Goal: Task Accomplishment & Management: Manage account settings

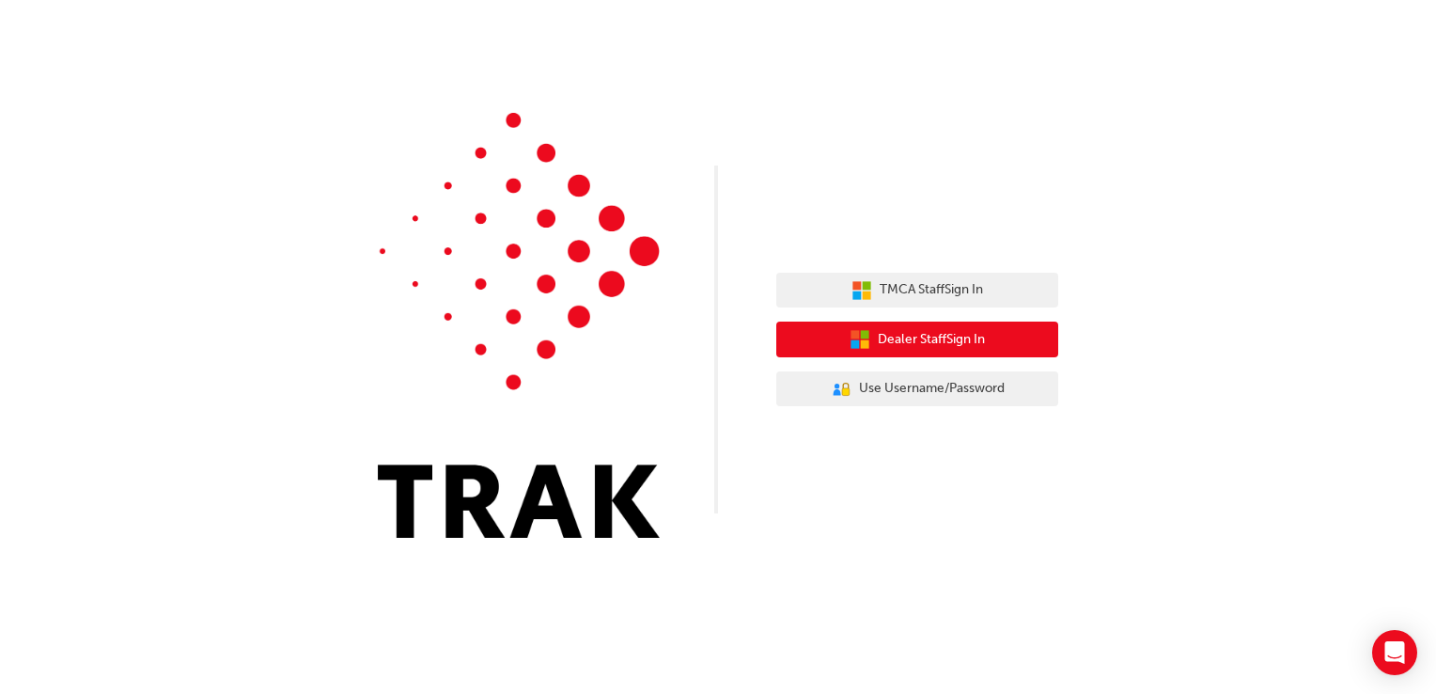
click at [940, 340] on span "Dealer Staff Sign In" at bounding box center [931, 340] width 107 height 22
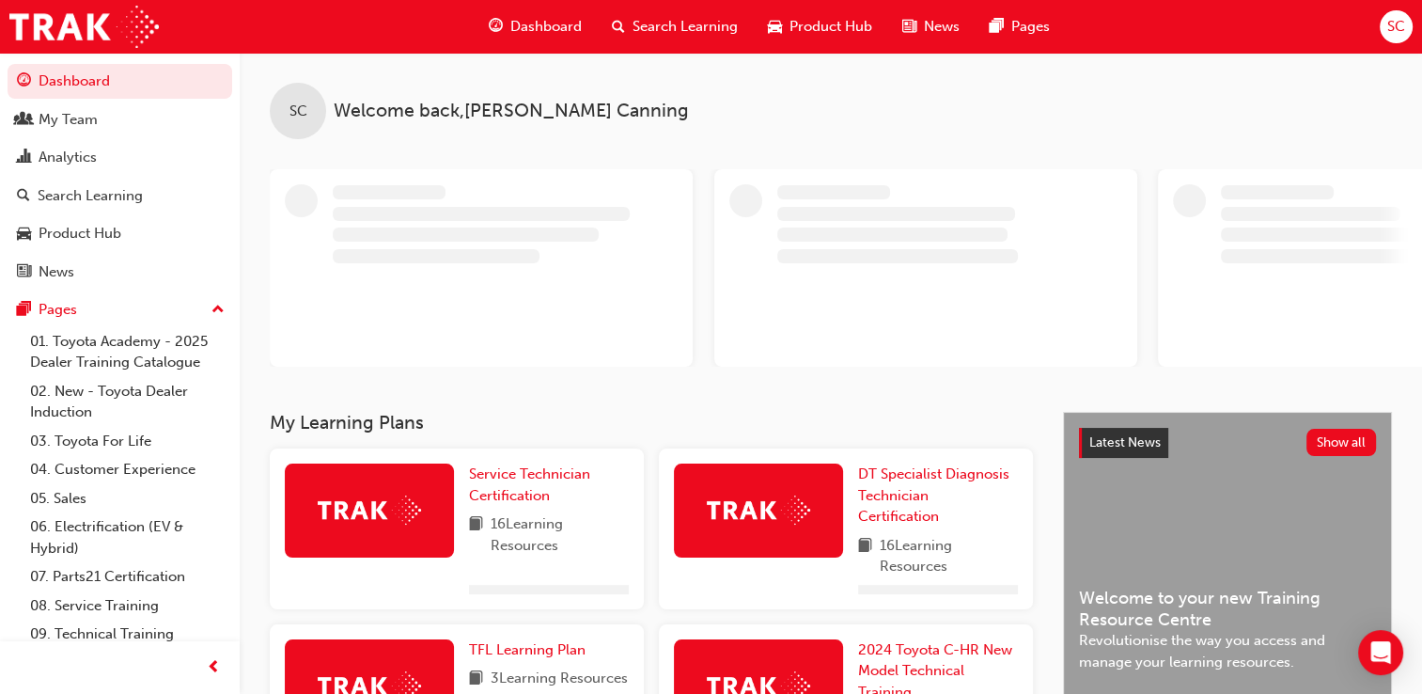
click at [1391, 28] on span "SC" at bounding box center [1396, 27] width 18 height 22
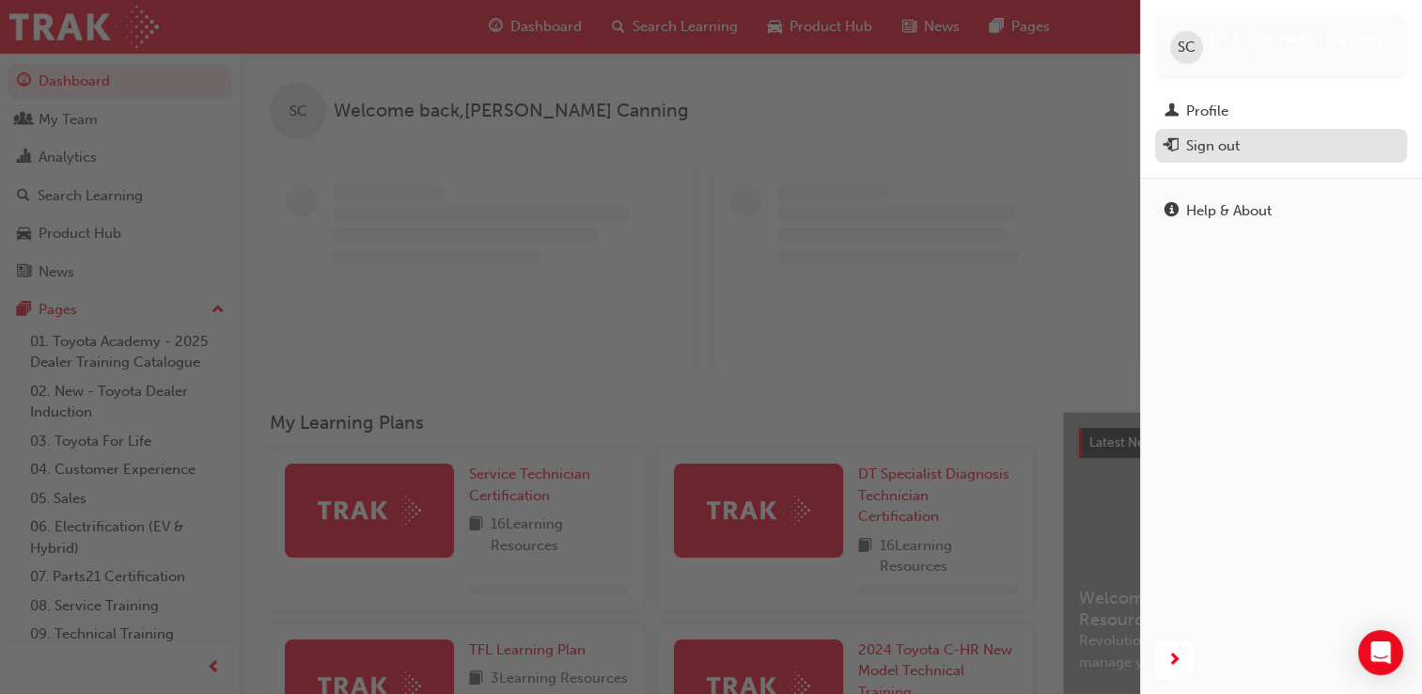
click at [1225, 148] on div "Sign out" at bounding box center [1213, 146] width 54 height 22
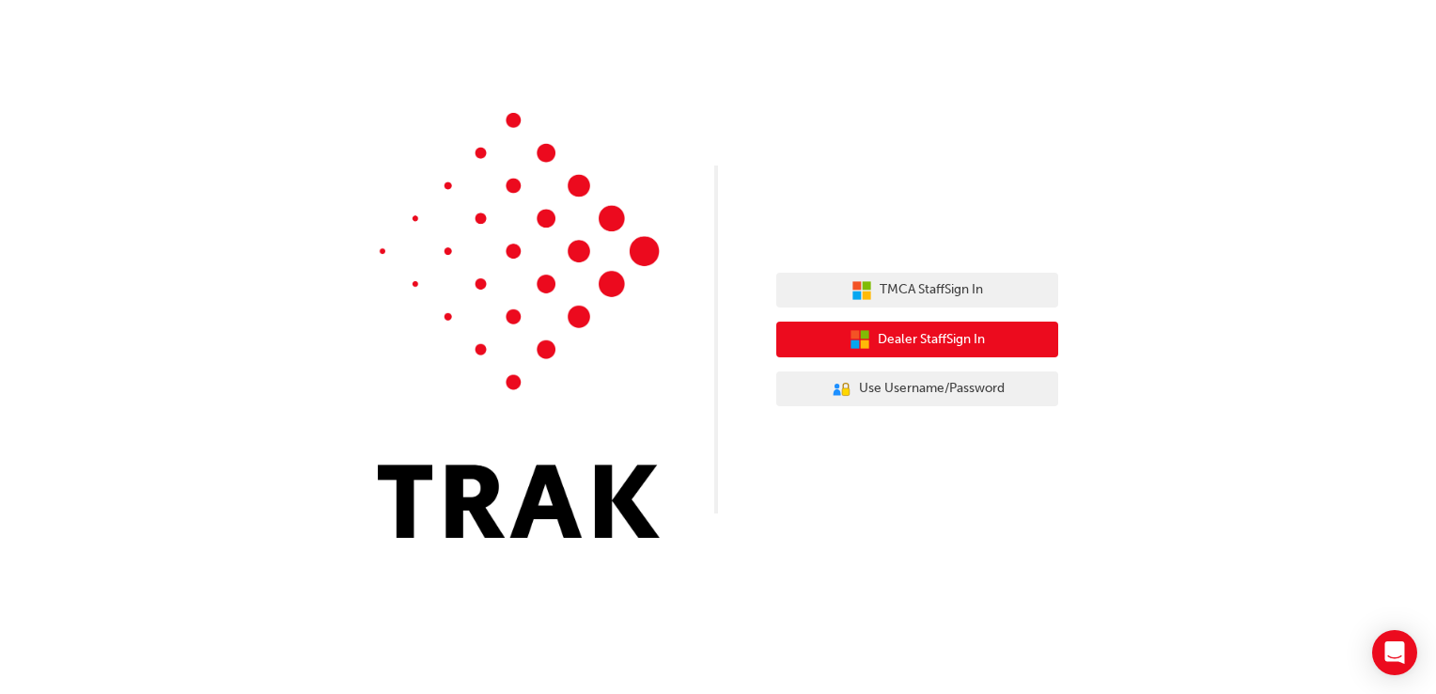
click at [1045, 348] on button "Dealer Staff Sign In" at bounding box center [917, 339] width 282 height 36
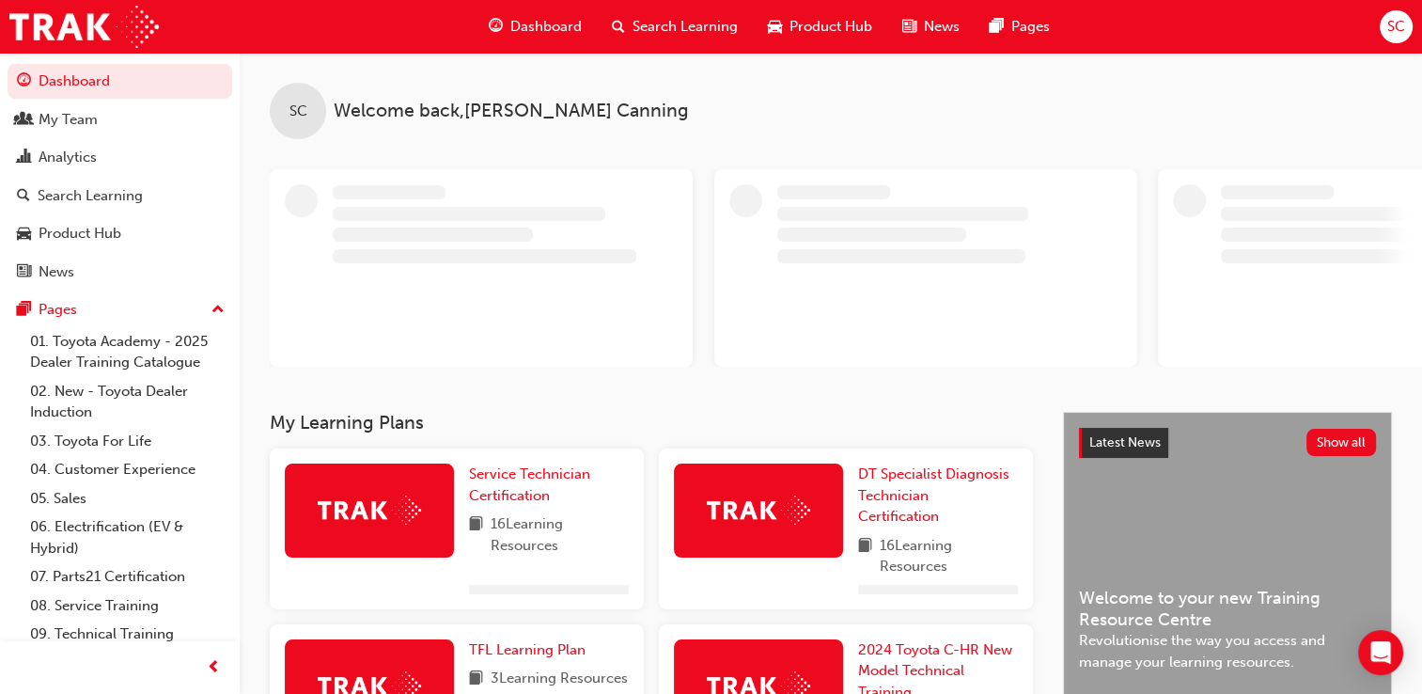
click at [1377, 32] on div "Dashboard Search Learning Product Hub News Pages SC" at bounding box center [711, 27] width 1422 height 54
click at [1382, 32] on div "SC" at bounding box center [1396, 26] width 33 height 33
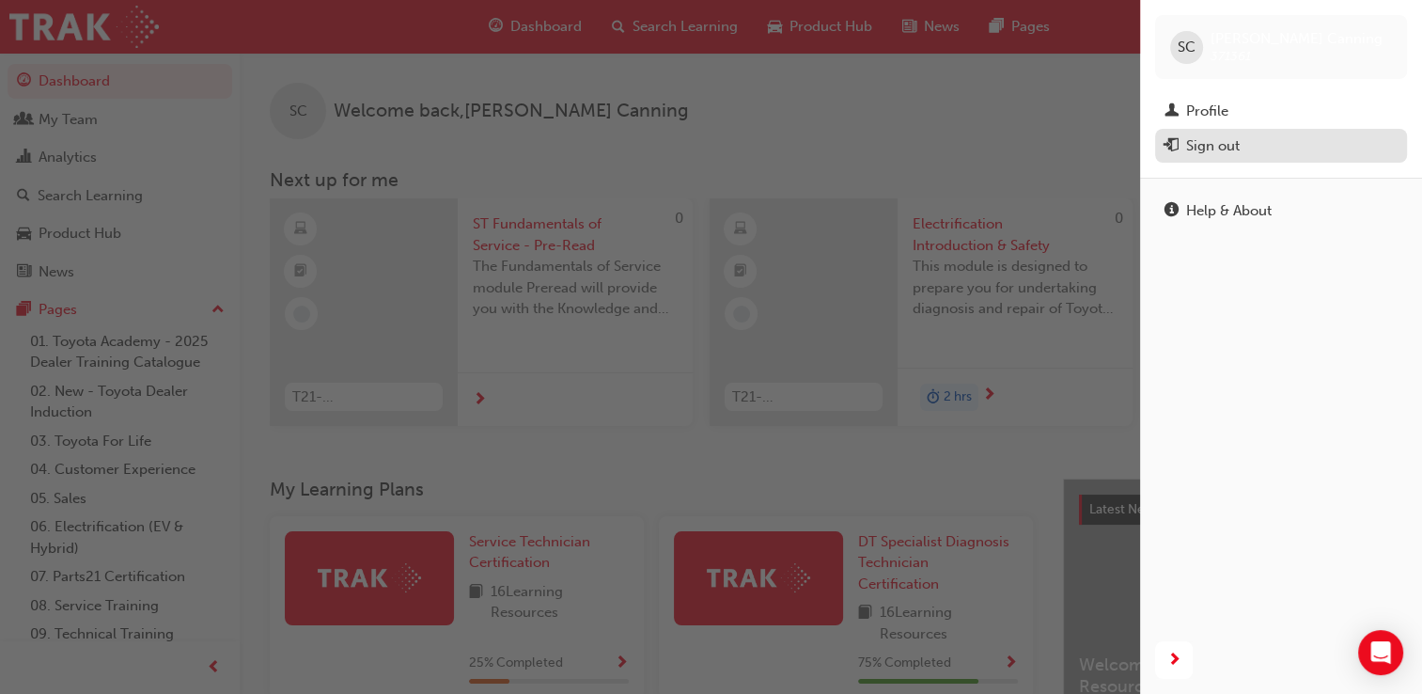
click at [1237, 140] on div "Sign out" at bounding box center [1213, 146] width 54 height 22
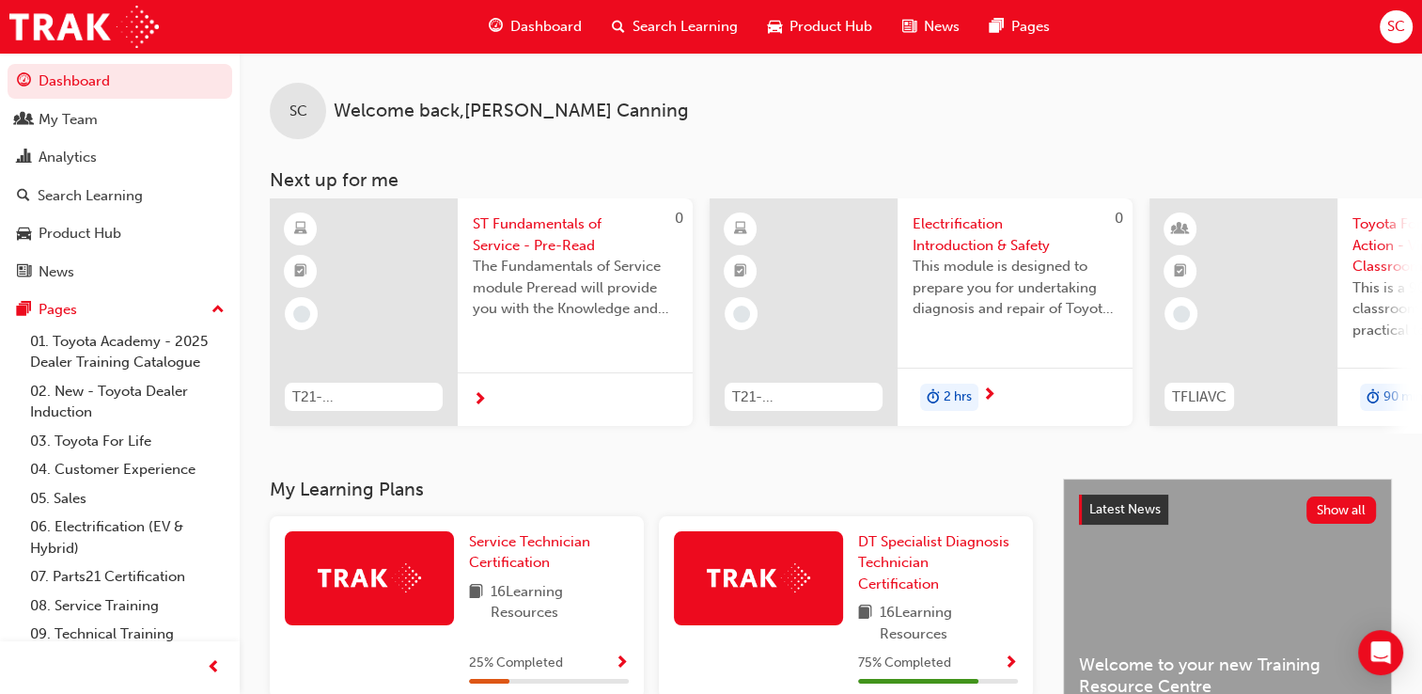
click at [1393, 24] on span "SC" at bounding box center [1396, 27] width 18 height 22
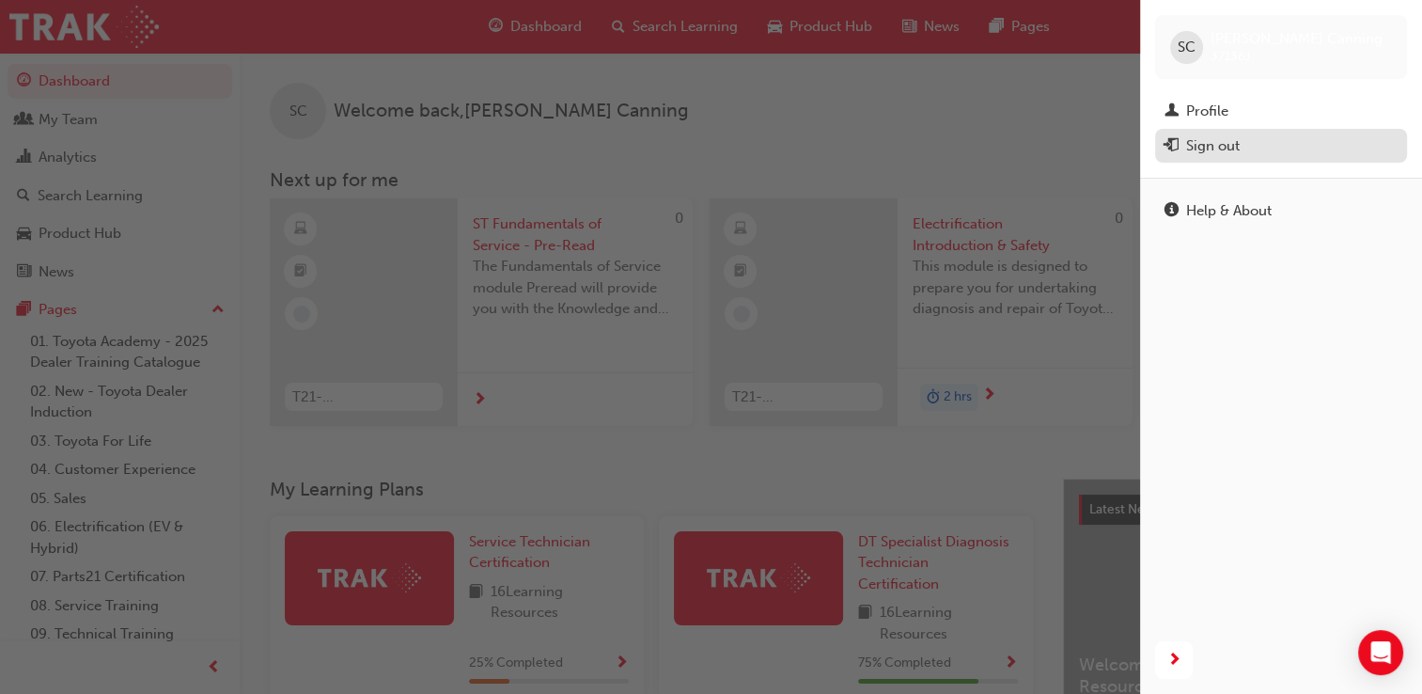
click at [1252, 134] on div "Sign out" at bounding box center [1280, 145] width 233 height 23
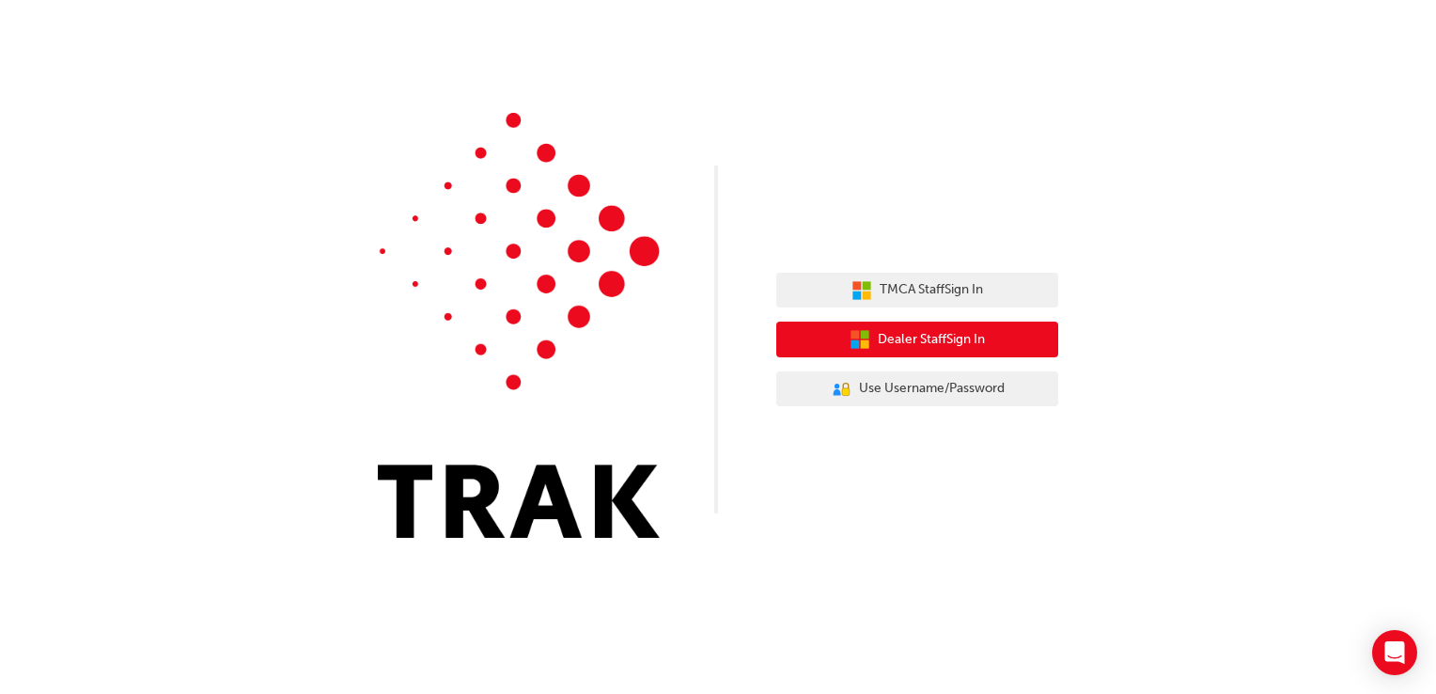
click at [913, 336] on span "Dealer Staff Sign In" at bounding box center [931, 340] width 107 height 22
